Goal: Task Accomplishment & Management: Manage account settings

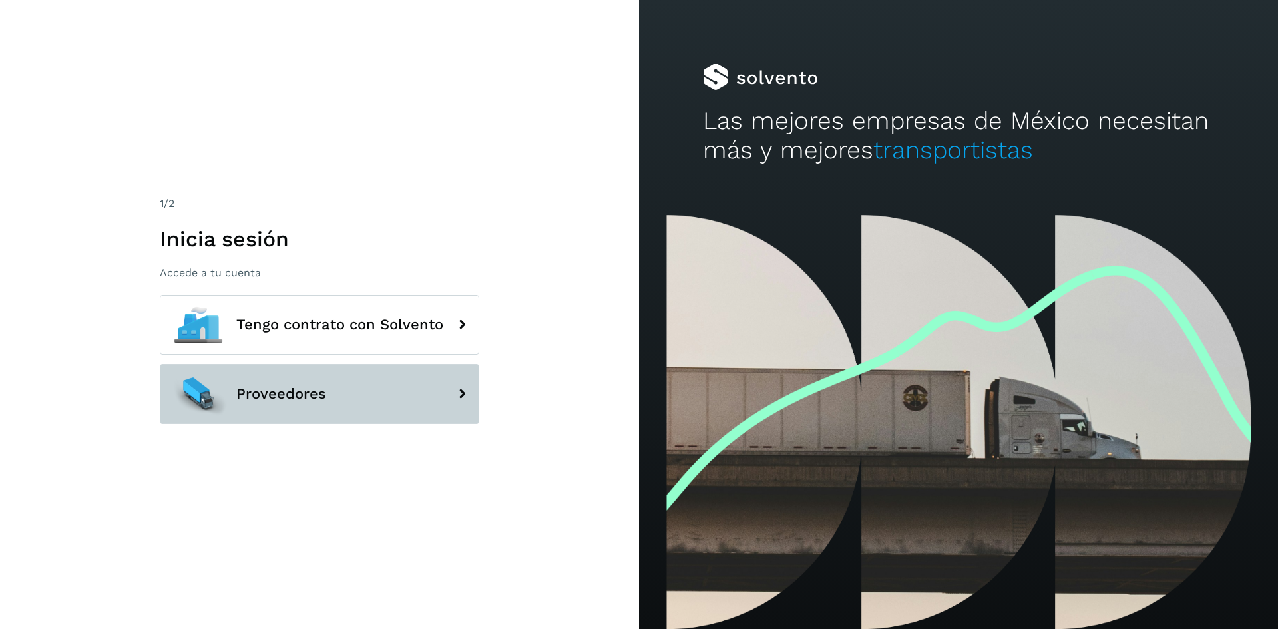
click at [386, 401] on button "Proveedores" at bounding box center [319, 394] width 319 height 60
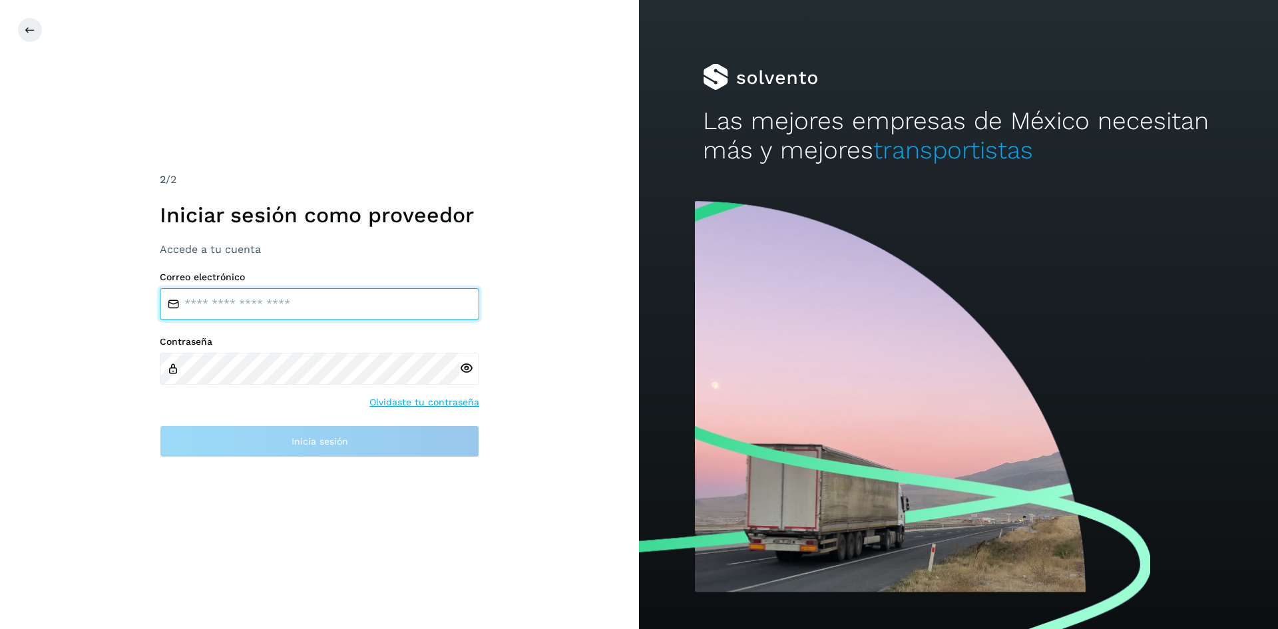
type input "**********"
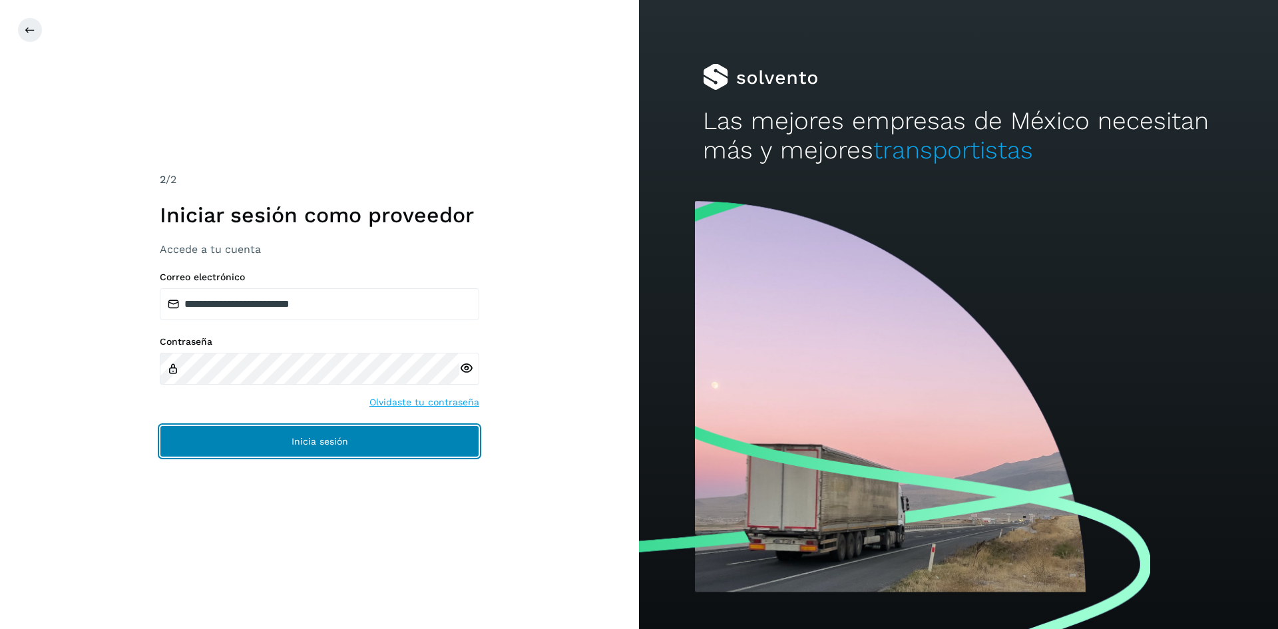
click at [406, 431] on button "Inicia sesión" at bounding box center [319, 441] width 319 height 32
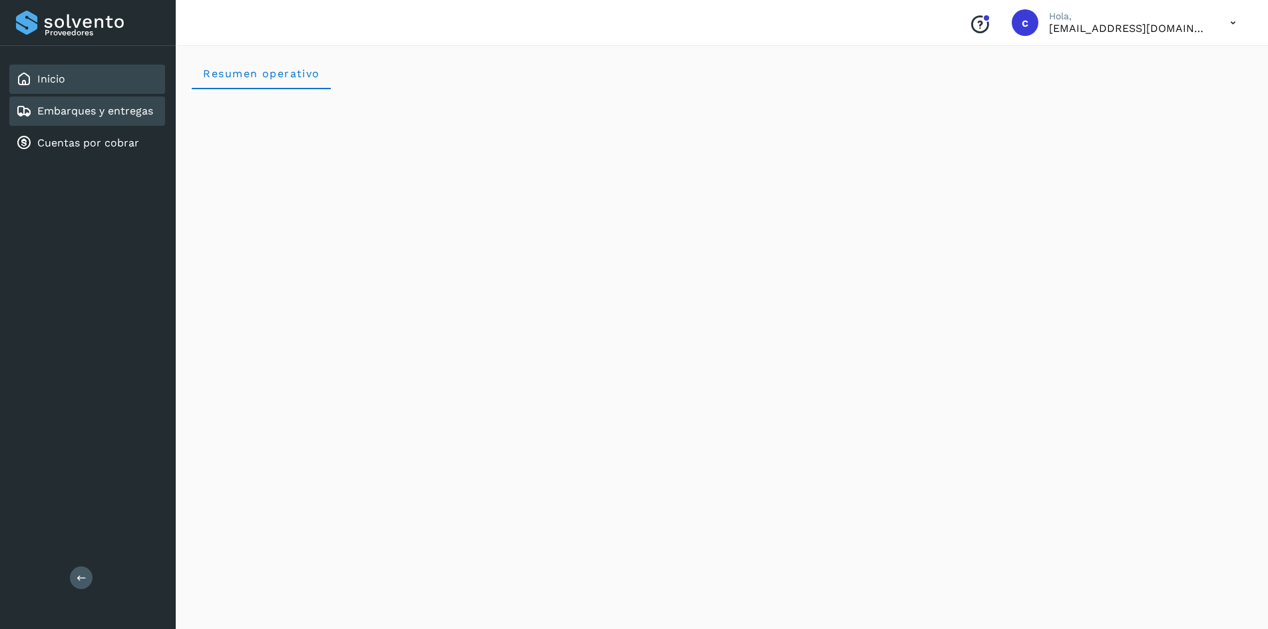
click at [142, 119] on div "Embarques y entregas" at bounding box center [87, 110] width 156 height 29
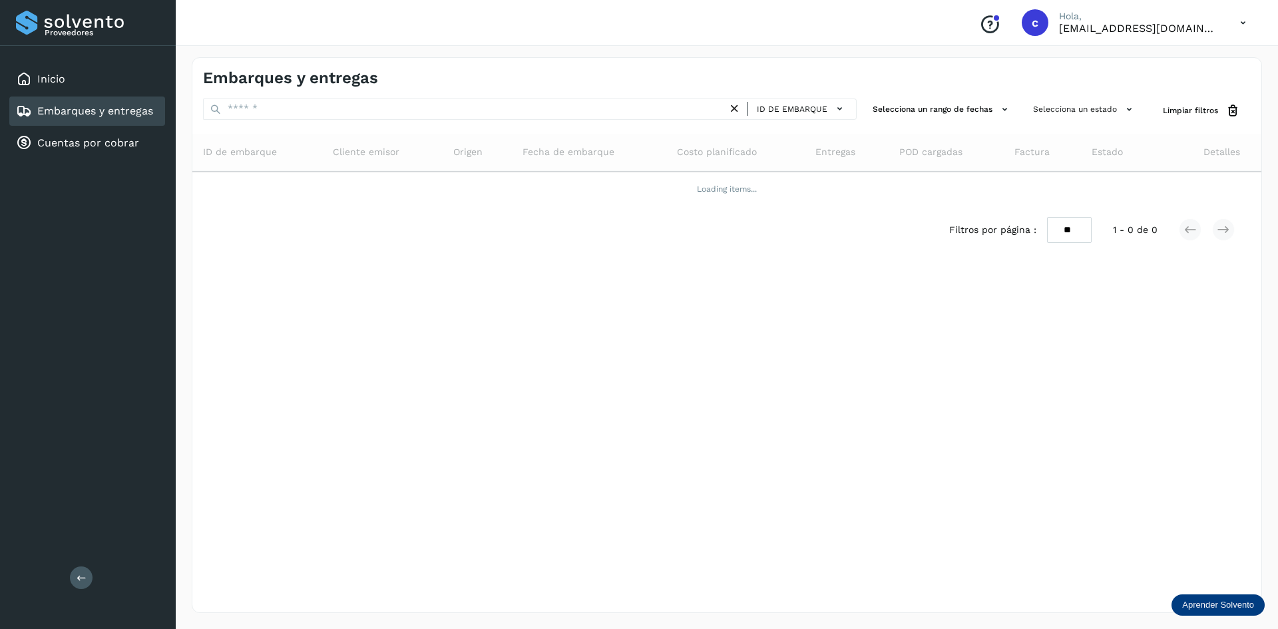
drag, startPoint x: 79, startPoint y: 84, endPoint x: 93, endPoint y: 97, distance: 19.3
click at [80, 85] on div "Inicio" at bounding box center [87, 79] width 156 height 29
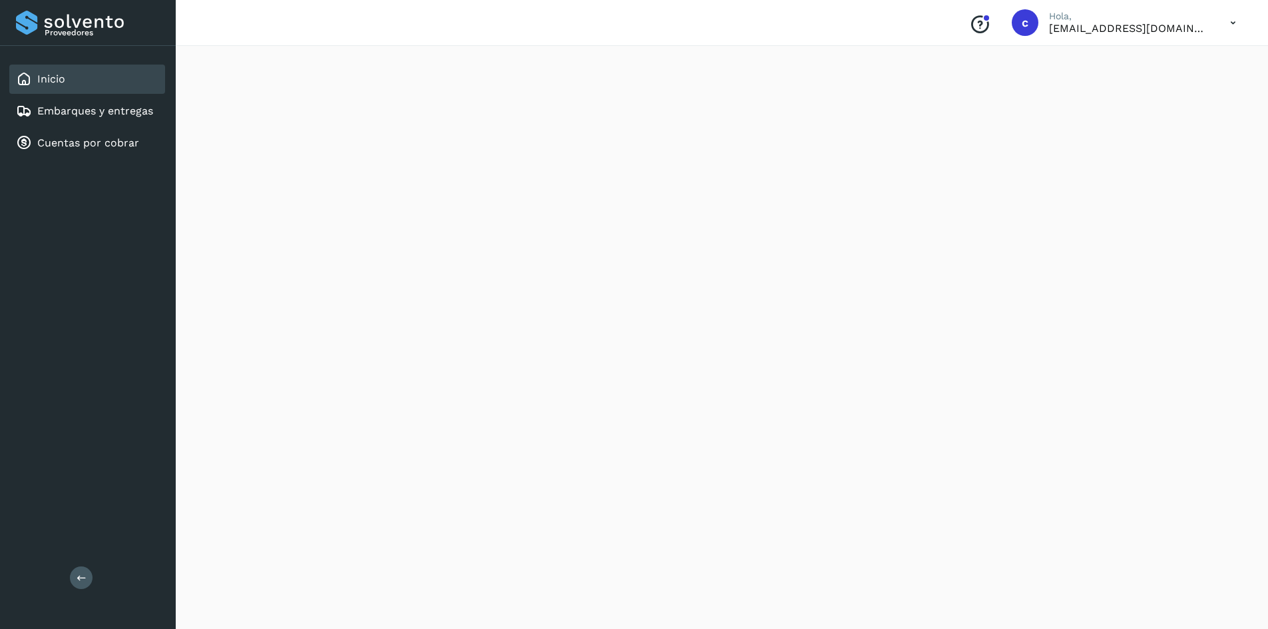
scroll to position [1065, 0]
